Goal: Find contact information: Find contact information

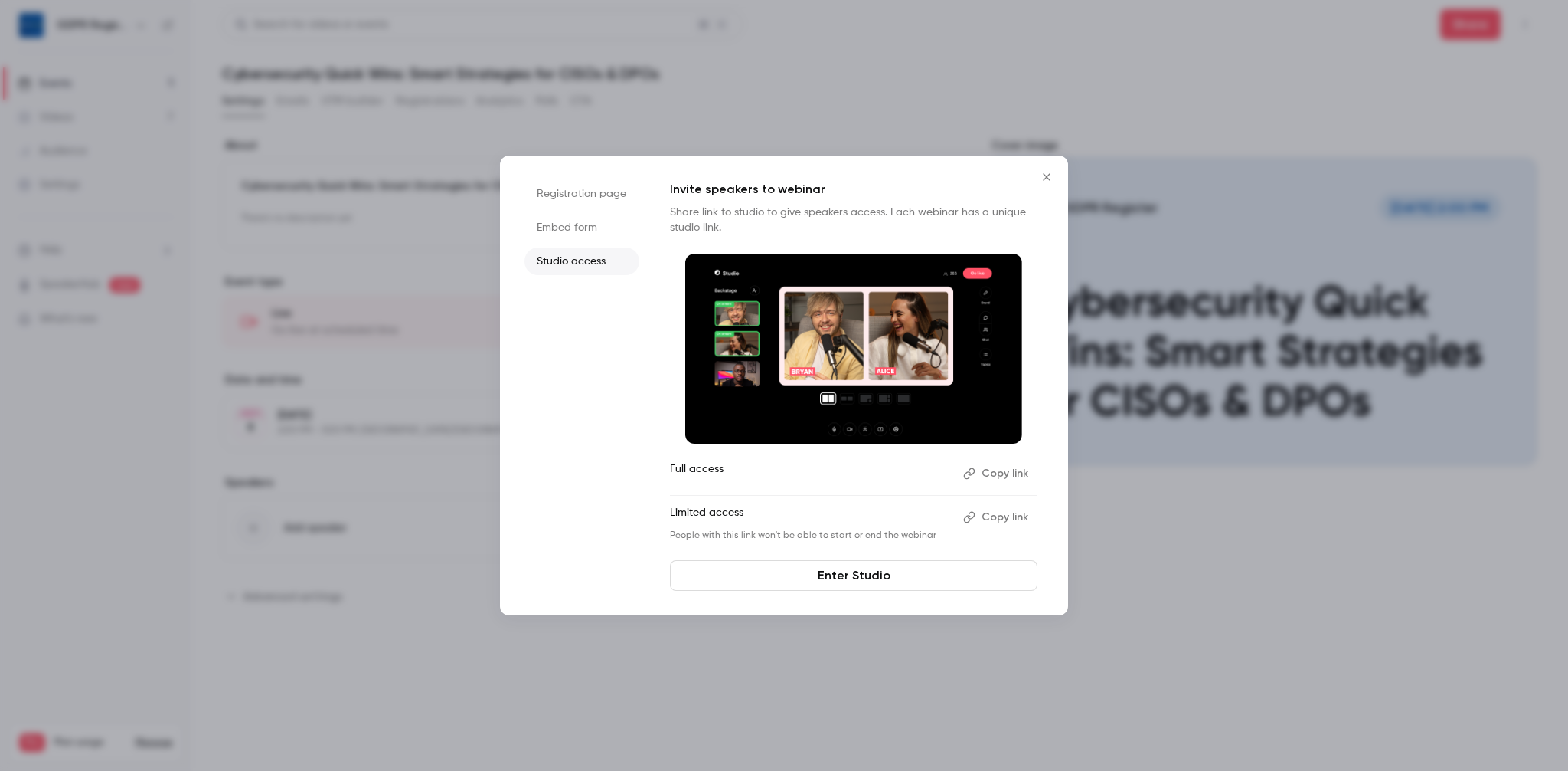
click at [1043, 178] on icon "Close" at bounding box center [1046, 177] width 18 height 13
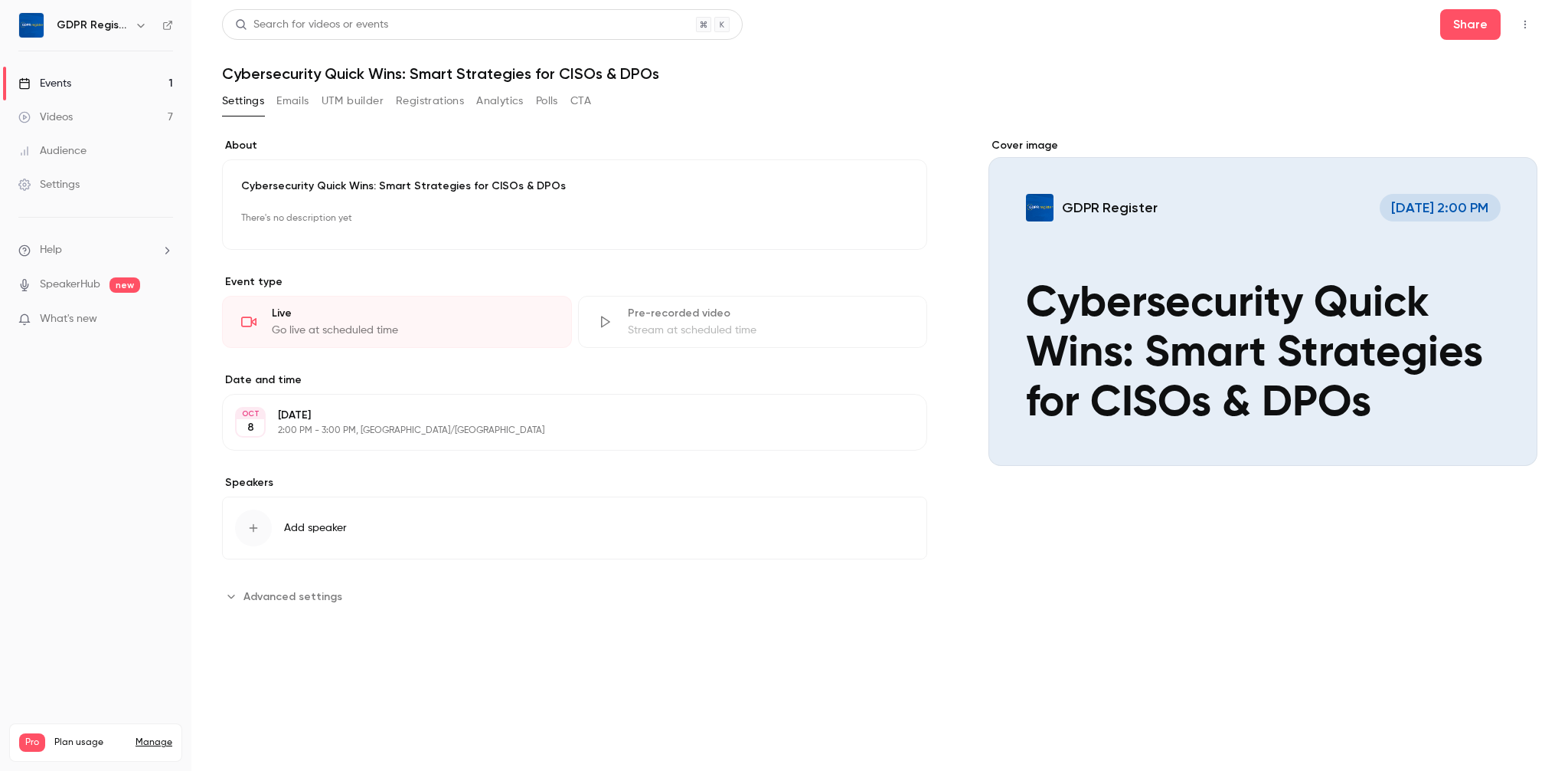
click at [56, 117] on div "Videos" at bounding box center [45, 117] width 55 height 15
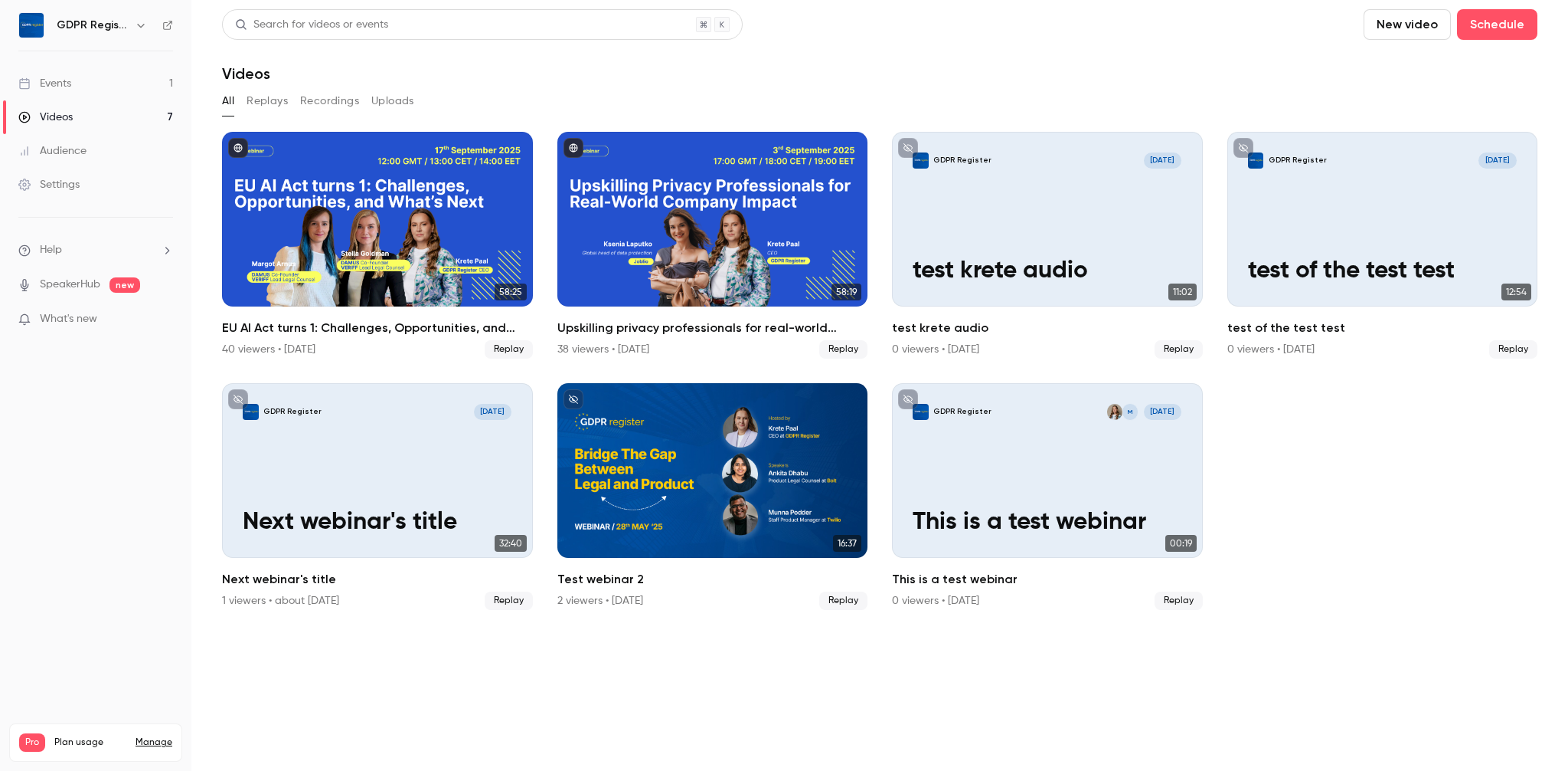
click at [74, 78] on link "Events 1" at bounding box center [96, 83] width 191 height 34
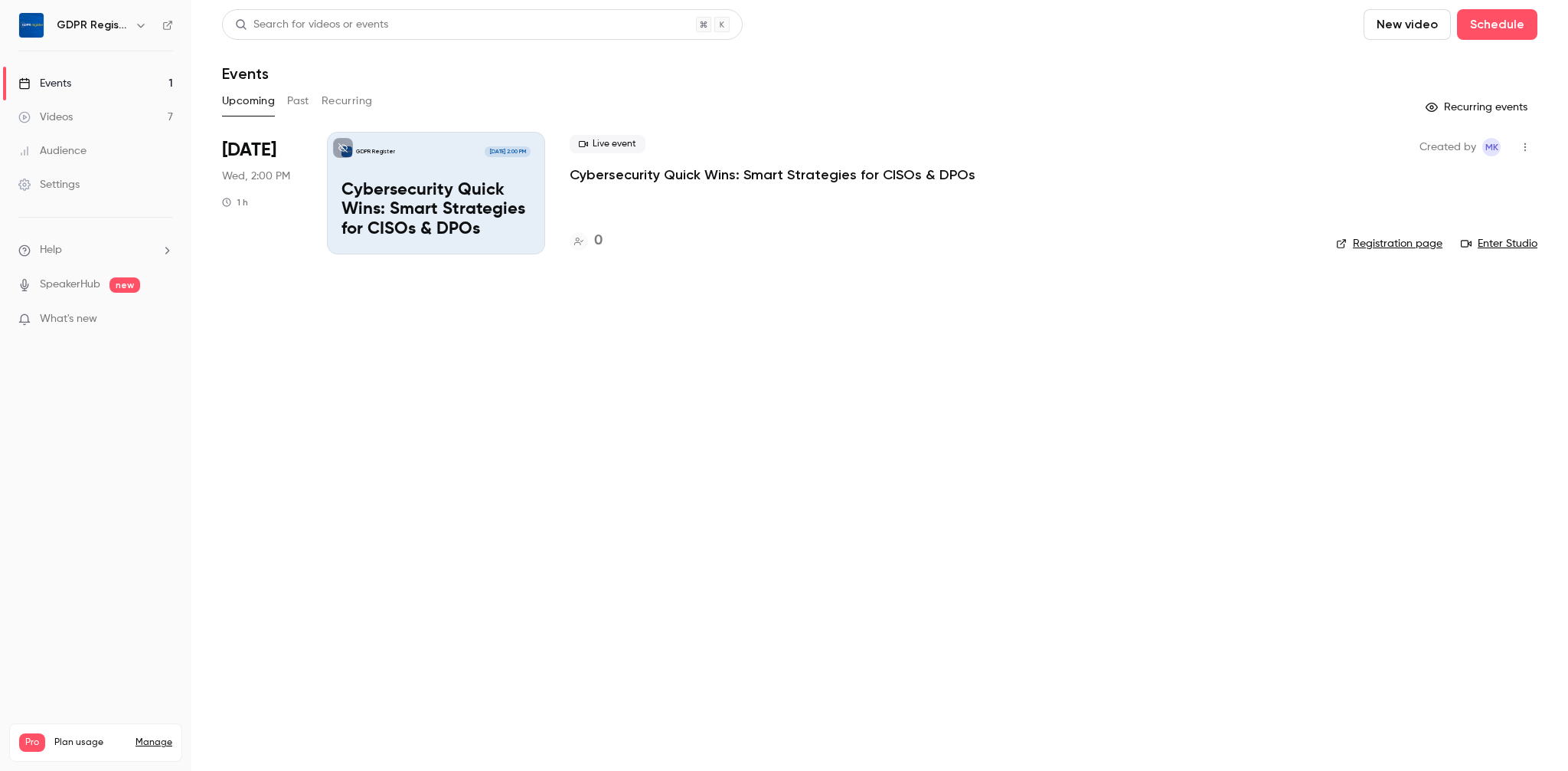
click at [81, 128] on link "Videos 7" at bounding box center [96, 117] width 191 height 34
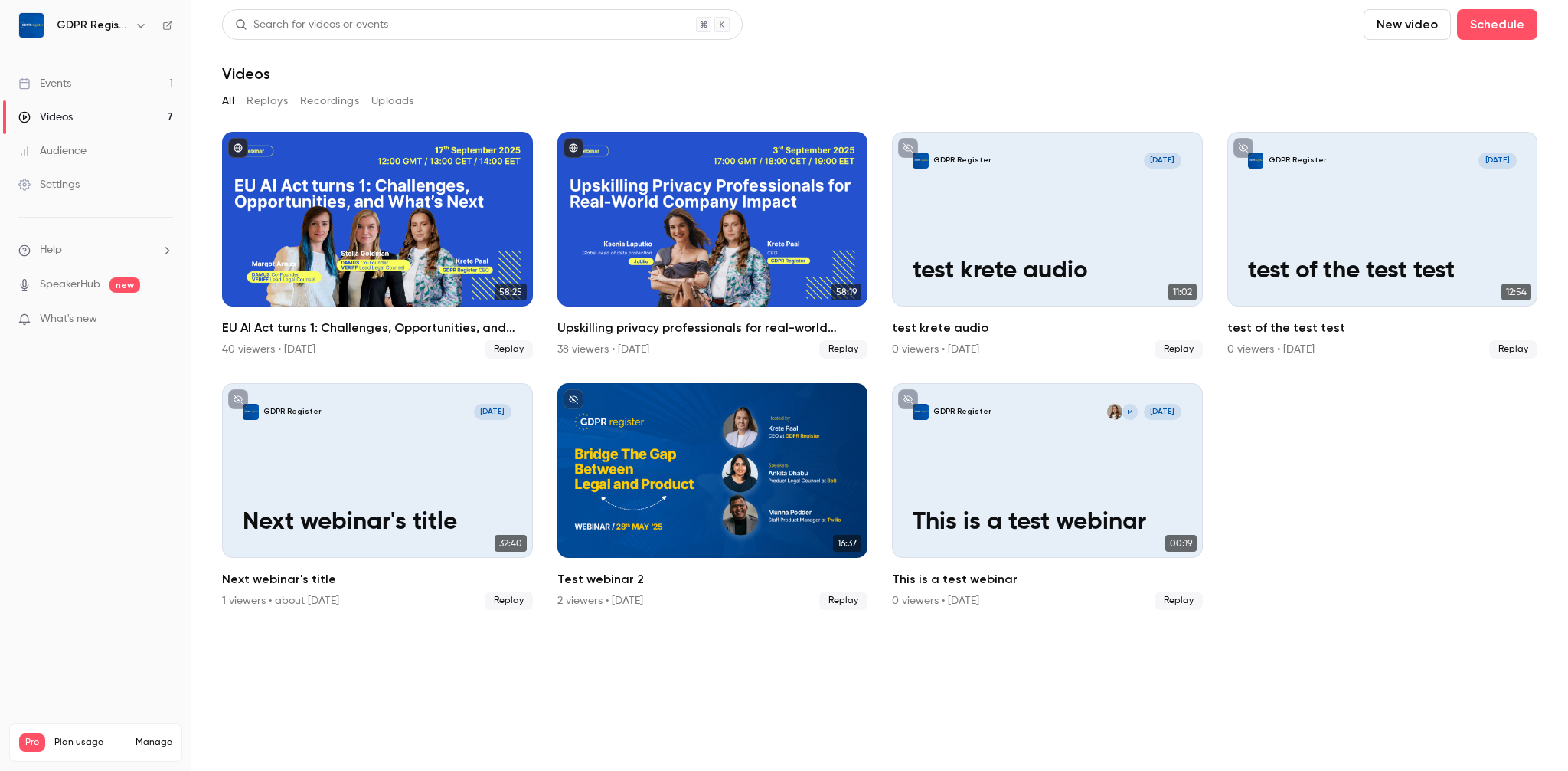
click at [84, 322] on span "What's new" at bounding box center [68, 319] width 57 height 16
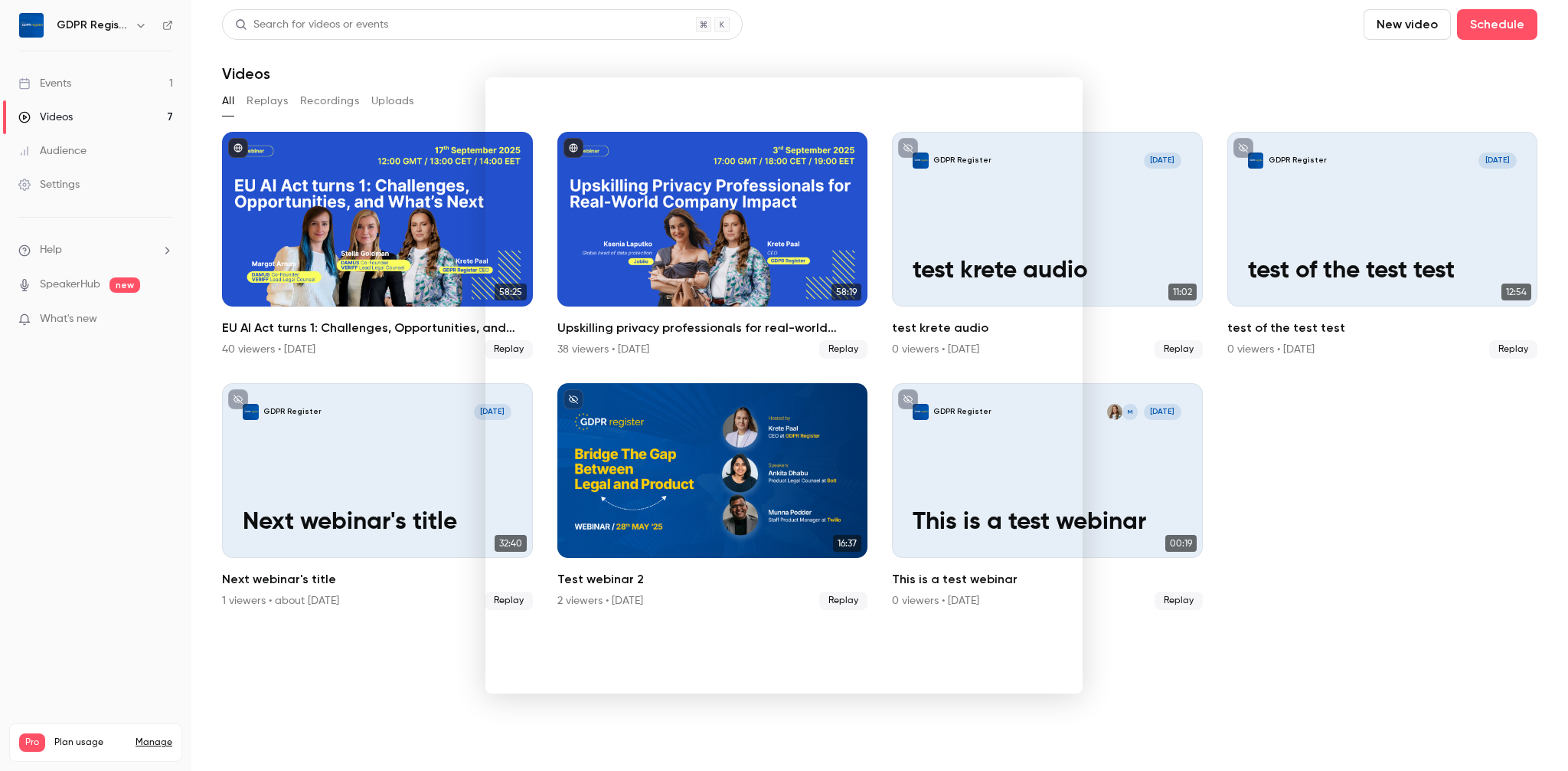
click at [790, 49] on div at bounding box center [784, 385] width 1568 height 771
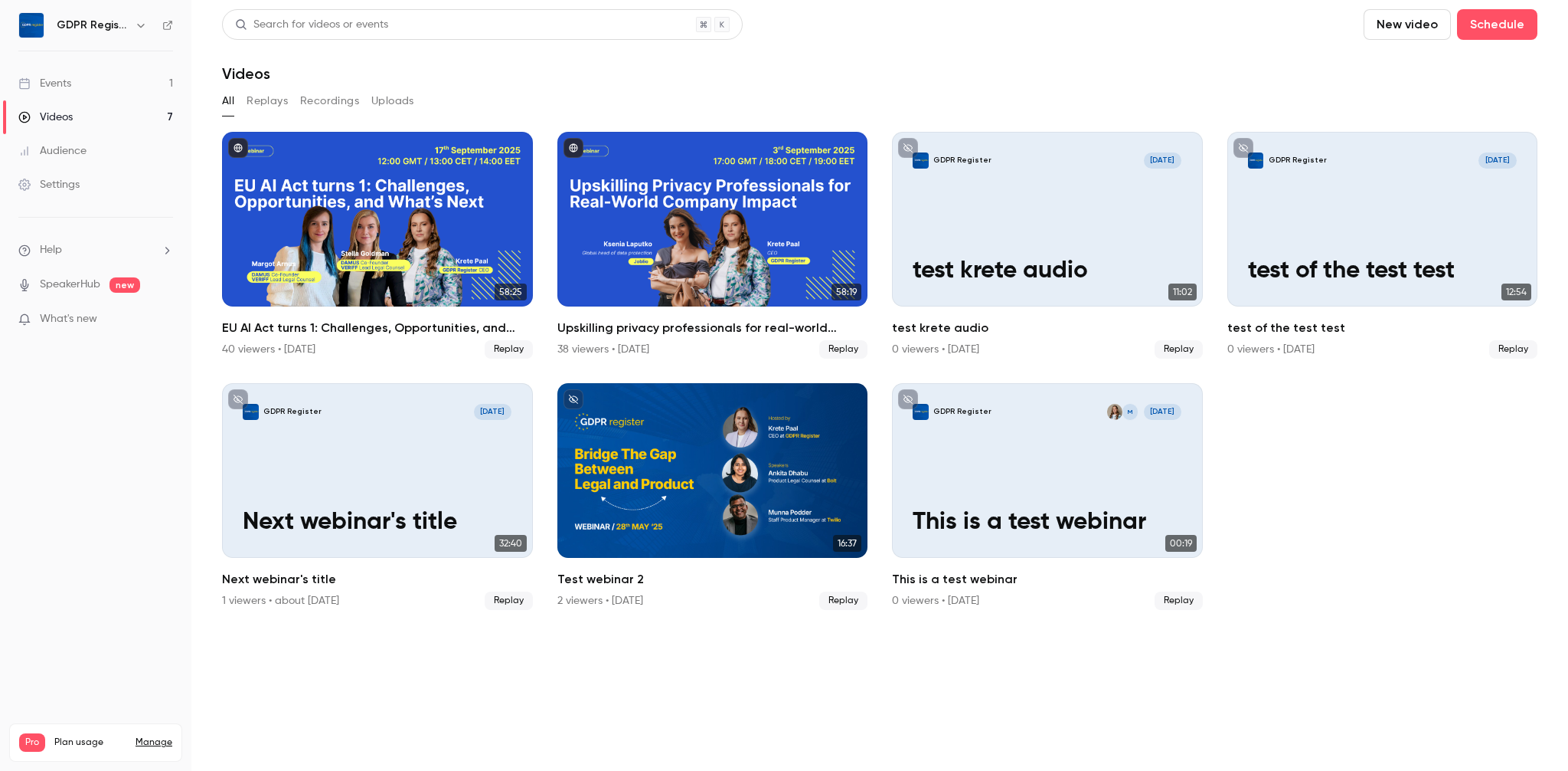
click at [73, 154] on div "Audience" at bounding box center [52, 151] width 68 height 15
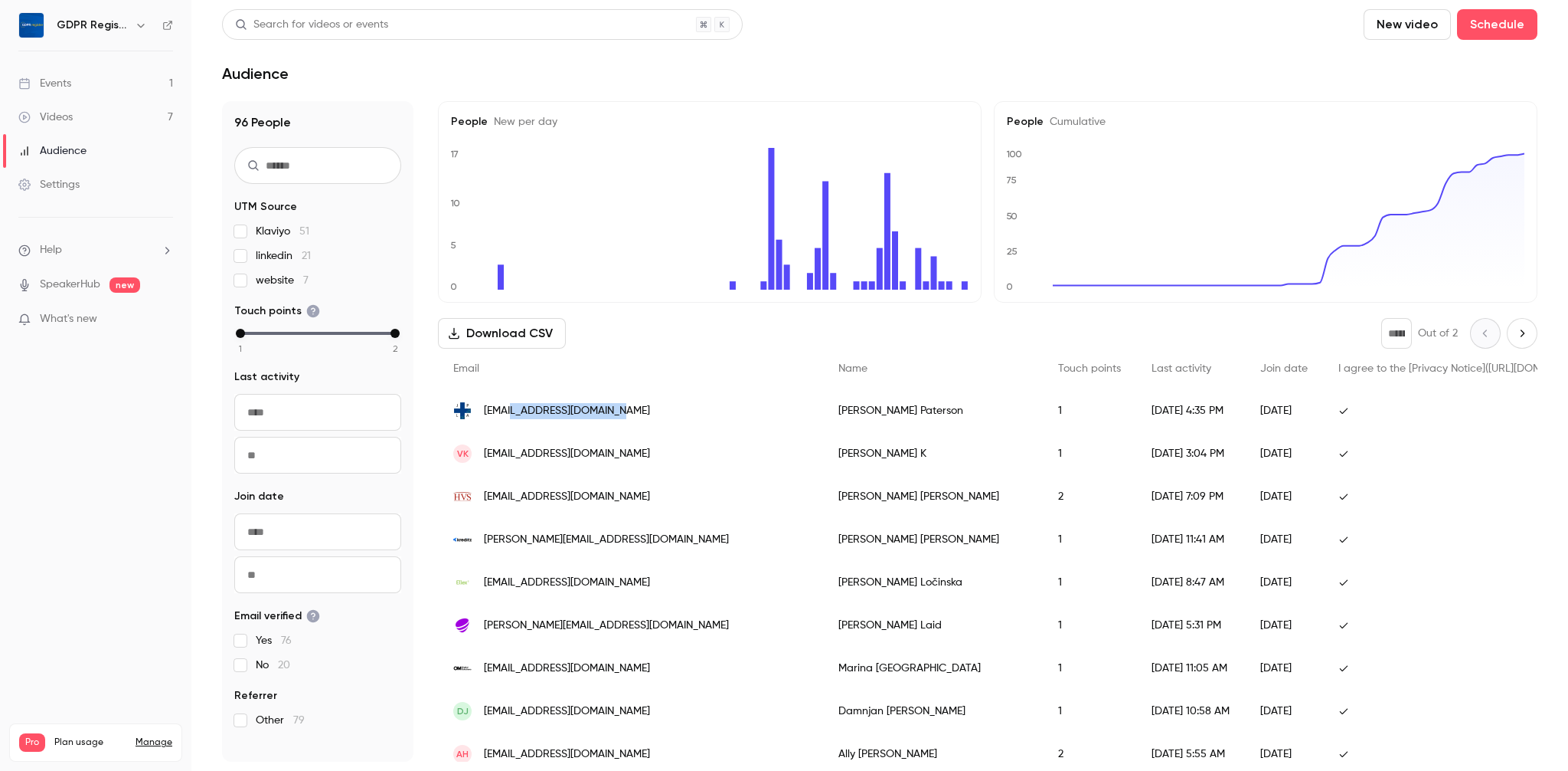
drag, startPoint x: 626, startPoint y: 412, endPoint x: 511, endPoint y: 408, distance: 115.1
click at [511, 408] on div "[EMAIL_ADDRESS][DOMAIN_NAME]" at bounding box center [630, 410] width 385 height 43
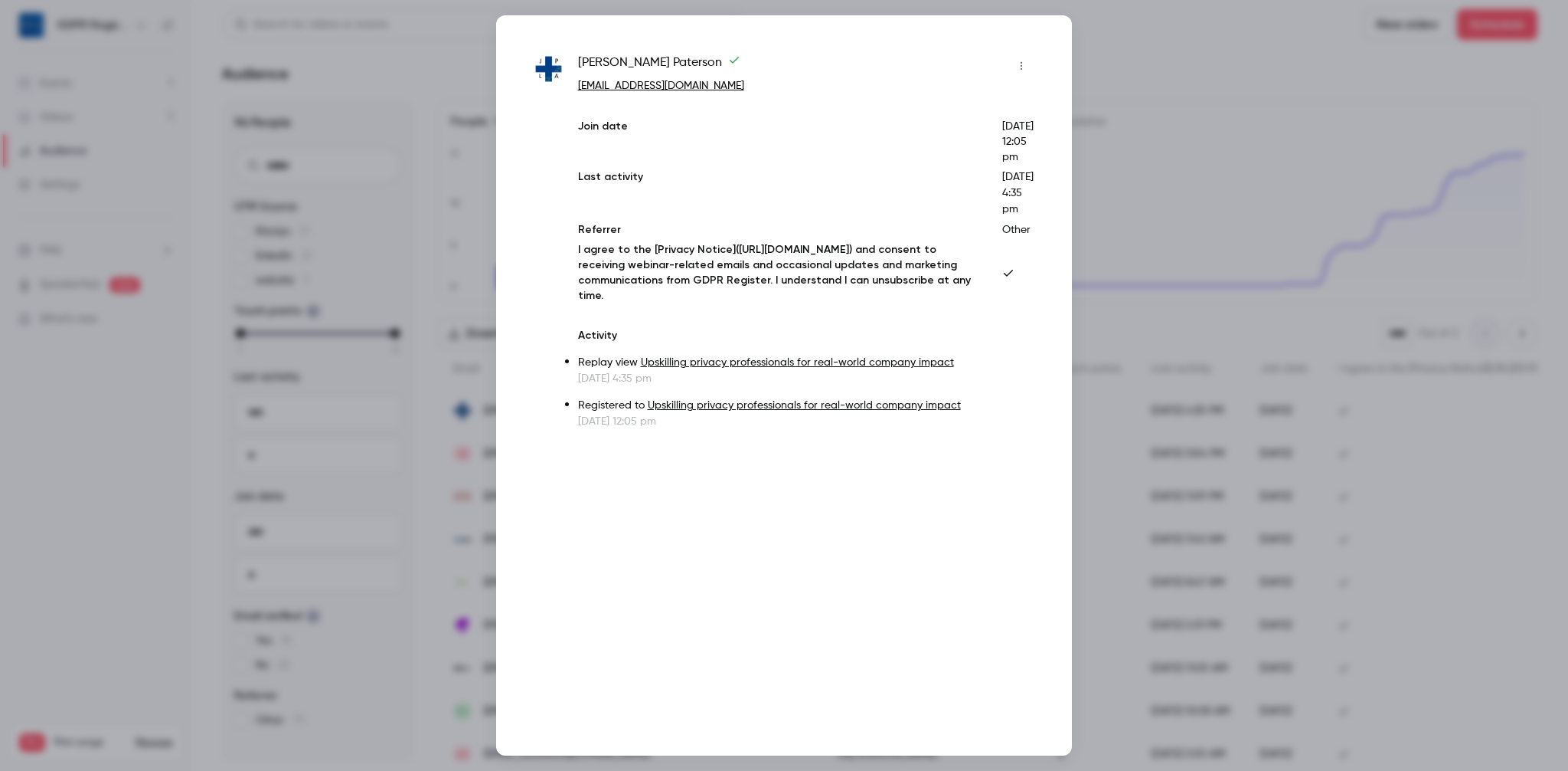
copy span "[DOMAIN_NAME]"
click at [1193, 191] on div at bounding box center [784, 385] width 1568 height 771
